Goal: Go to known website: Access a specific website the user already knows

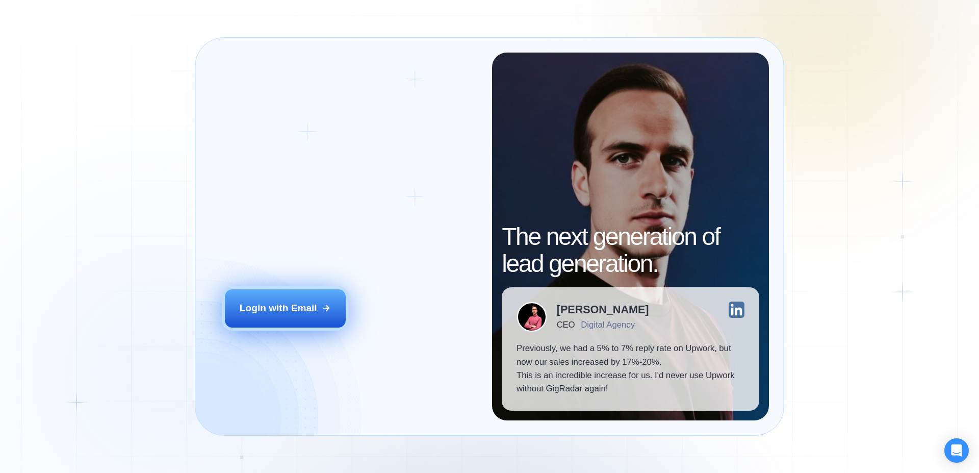
click at [317, 298] on button "Login with Email" at bounding box center [285, 308] width 121 height 38
